Goal: Consume media (video, audio)

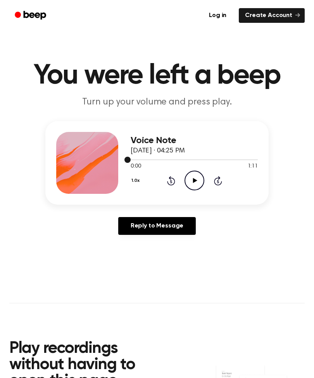
click at [201, 161] on div at bounding box center [193, 159] width 127 height 6
click at [187, 174] on circle at bounding box center [194, 180] width 19 height 19
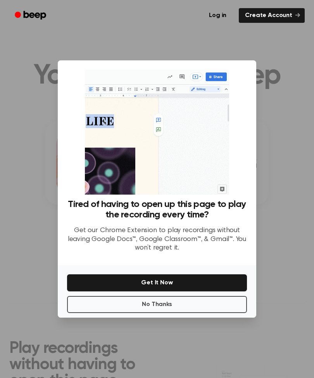
click at [59, 39] on div at bounding box center [157, 189] width 314 height 378
click at [173, 313] on button "No Thanks" at bounding box center [157, 304] width 180 height 17
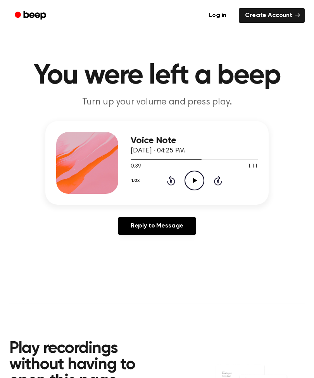
click at [166, 184] on icon "Rewind 5 seconds" at bounding box center [170, 181] width 9 height 10
click at [165, 183] on div "1.0x Rewind 5 seconds Play Audio Skip 5 seconds" at bounding box center [193, 181] width 127 height 20
click at [170, 178] on icon at bounding box center [171, 180] width 8 height 9
click at [166, 180] on icon "Rewind 5 seconds" at bounding box center [170, 181] width 9 height 10
click at [169, 182] on icon "Rewind 5 seconds" at bounding box center [170, 181] width 9 height 10
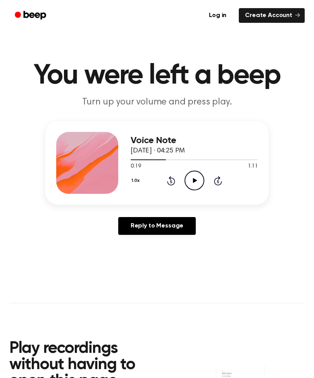
click at [172, 182] on icon "Rewind 5 seconds" at bounding box center [170, 181] width 9 height 10
click at [170, 179] on icon at bounding box center [171, 180] width 8 height 9
click at [169, 182] on icon "Rewind 5 seconds" at bounding box center [170, 181] width 9 height 10
click at [169, 183] on icon "Rewind 5 seconds" at bounding box center [170, 181] width 9 height 10
click at [190, 181] on icon "Play Audio" at bounding box center [194, 181] width 20 height 20
